Goal: Task Accomplishment & Management: Understand process/instructions

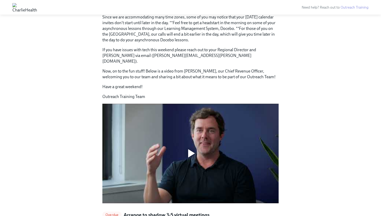
scroll to position [355, 0]
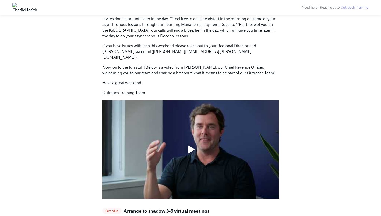
click at [190, 145] on div at bounding box center [191, 149] width 7 height 8
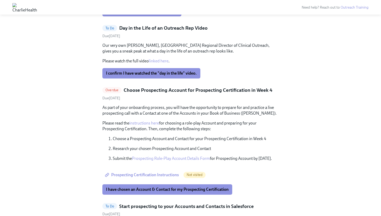
scroll to position [695, 0]
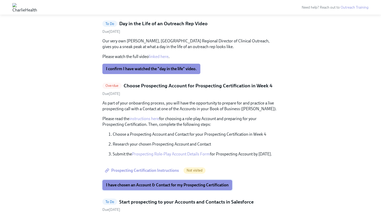
click at [172, 182] on span "I have chosen an Account & Contact for my Prospecting Certification" at bounding box center [167, 184] width 123 height 5
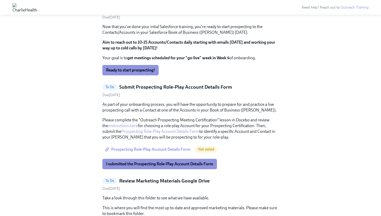
scroll to position [893, 0]
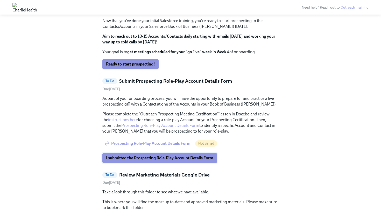
click at [152, 155] on span "I submitted the Prospecting Role-Play Account Details Form" at bounding box center [159, 157] width 107 height 5
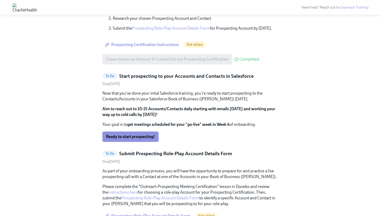
scroll to position [820, 0]
click at [136, 134] on span "Ready to start prospecting!" at bounding box center [130, 136] width 49 height 5
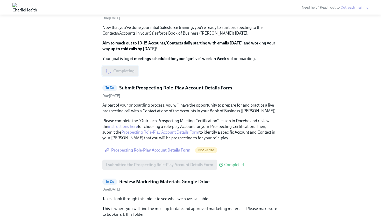
scroll to position [886, 0]
click at [141, 147] on span "Prospecting Role-Play Account Details Form" at bounding box center [148, 149] width 85 height 5
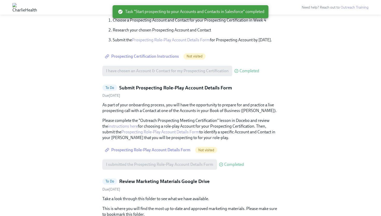
click at [154, 54] on span "Prospecting Certification Instructions" at bounding box center [142, 56] width 73 height 5
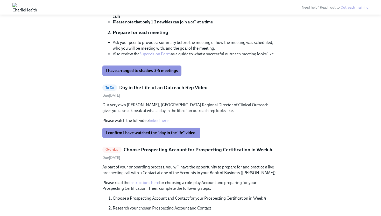
scroll to position [630, 0]
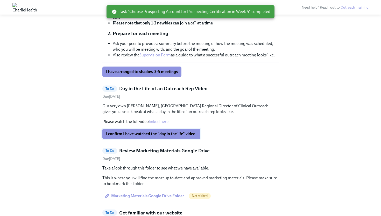
click at [174, 131] on span "I confirm I have watched the "day in the life" video." at bounding box center [151, 133] width 91 height 5
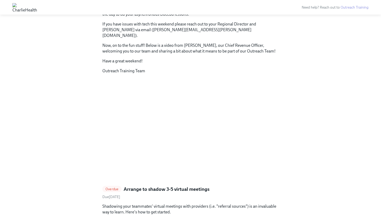
scroll to position [378, 0]
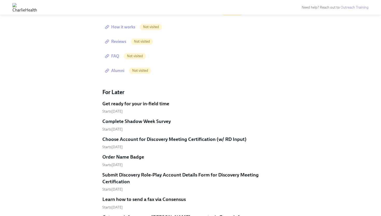
scroll to position [854, 0]
click at [129, 153] on h5 "Order Name Badge" at bounding box center [123, 156] width 42 height 7
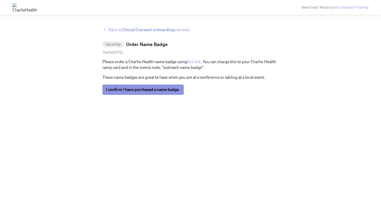
click at [115, 30] on span "Back to Clinical Outreach onboarding overview" at bounding box center [149, 30] width 81 height 6
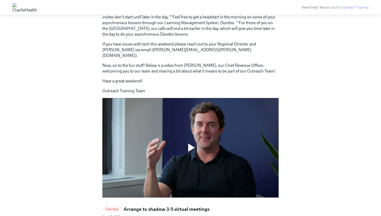
scroll to position [362, 0]
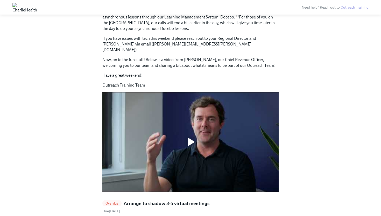
click at [154, 140] on div at bounding box center [190, 141] width 176 height 99
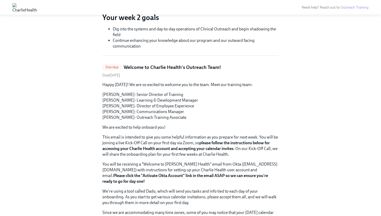
scroll to position [144, 0]
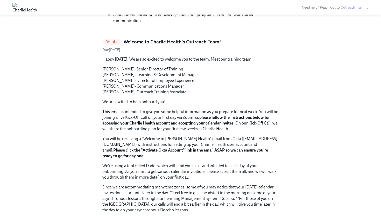
click at [110, 44] on div "Overdue" at bounding box center [111, 42] width 19 height 6
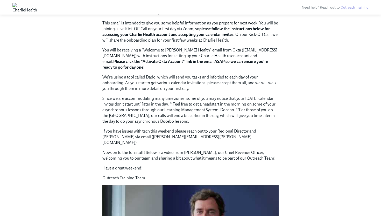
scroll to position [173, 0]
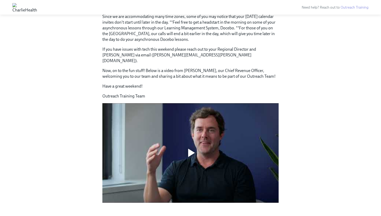
click at [151, 135] on div at bounding box center [190, 152] width 176 height 99
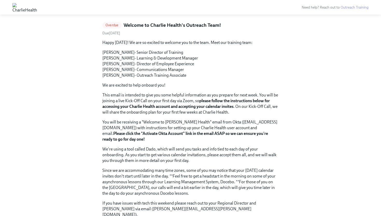
scroll to position [0, 0]
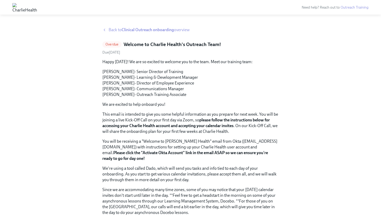
click at [183, 29] on span "Back to Clinical Outreach onboarding overview" at bounding box center [149, 30] width 81 height 6
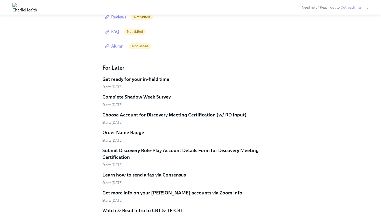
scroll to position [883, 0]
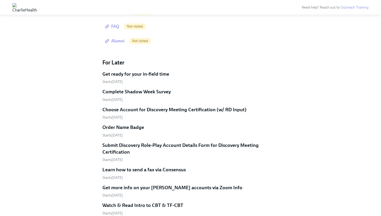
click at [138, 71] on h5 "Get ready for your in-field time" at bounding box center [135, 74] width 67 height 7
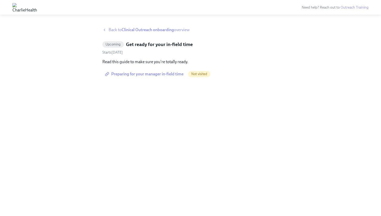
click at [110, 28] on span "Back to Clinical Outreach onboarding overview" at bounding box center [149, 30] width 81 height 6
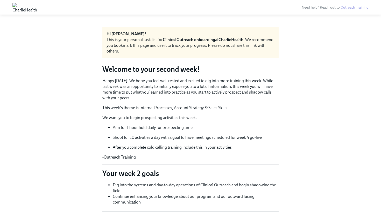
scroll to position [13, 0]
